Goal: Transaction & Acquisition: Book appointment/travel/reservation

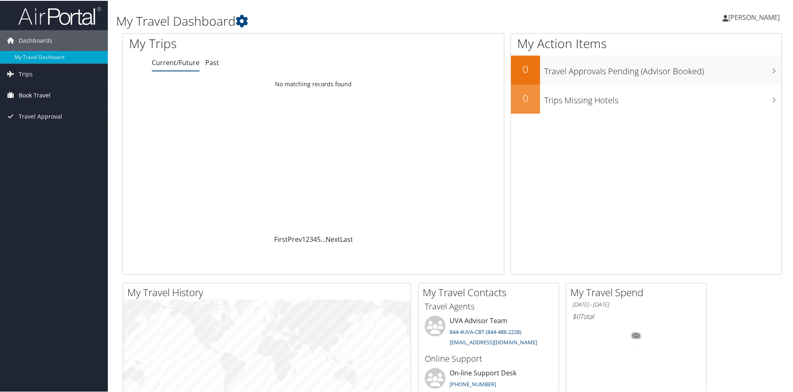
click at [26, 95] on span "Book Travel" at bounding box center [35, 94] width 32 height 21
click at [18, 139] on link "Book/Manage Online Trips" at bounding box center [54, 136] width 108 height 12
